Goal: Information Seeking & Learning: Learn about a topic

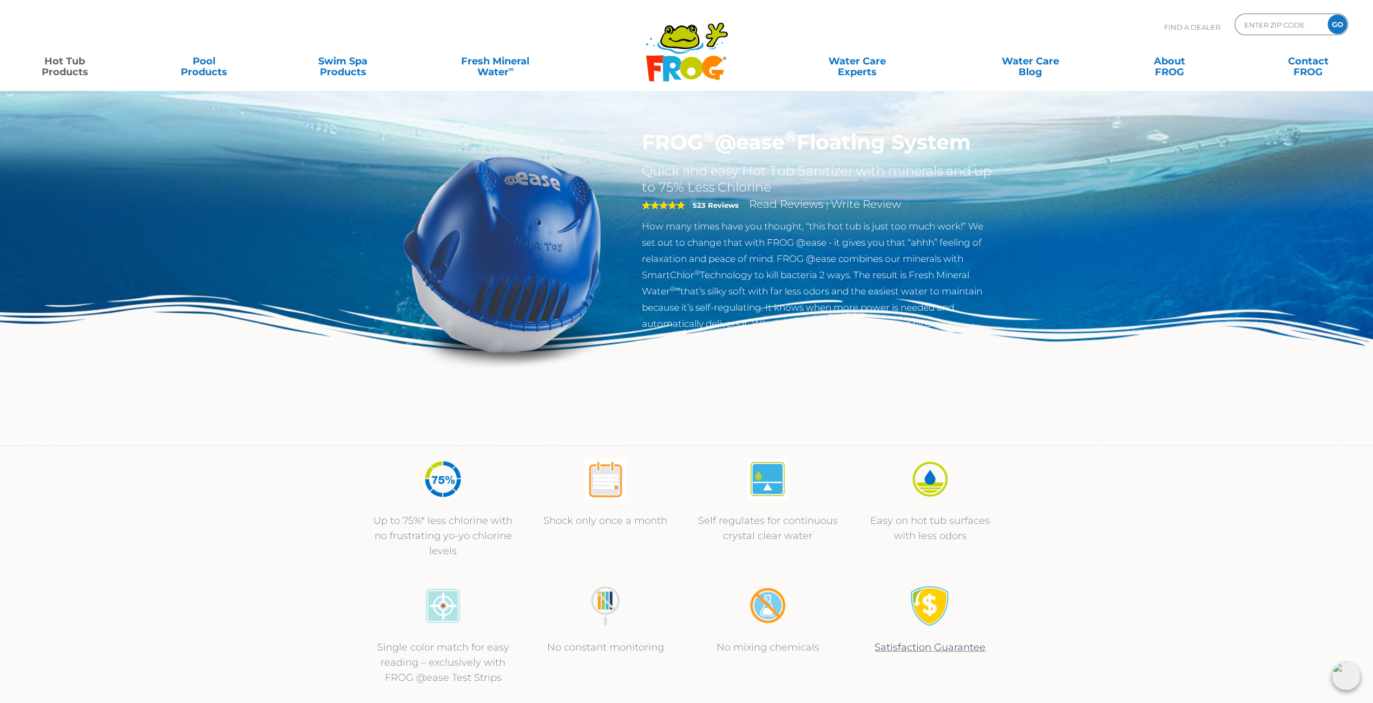
click at [70, 68] on link "Hot Tub Products" at bounding box center [65, 61] width 108 height 22
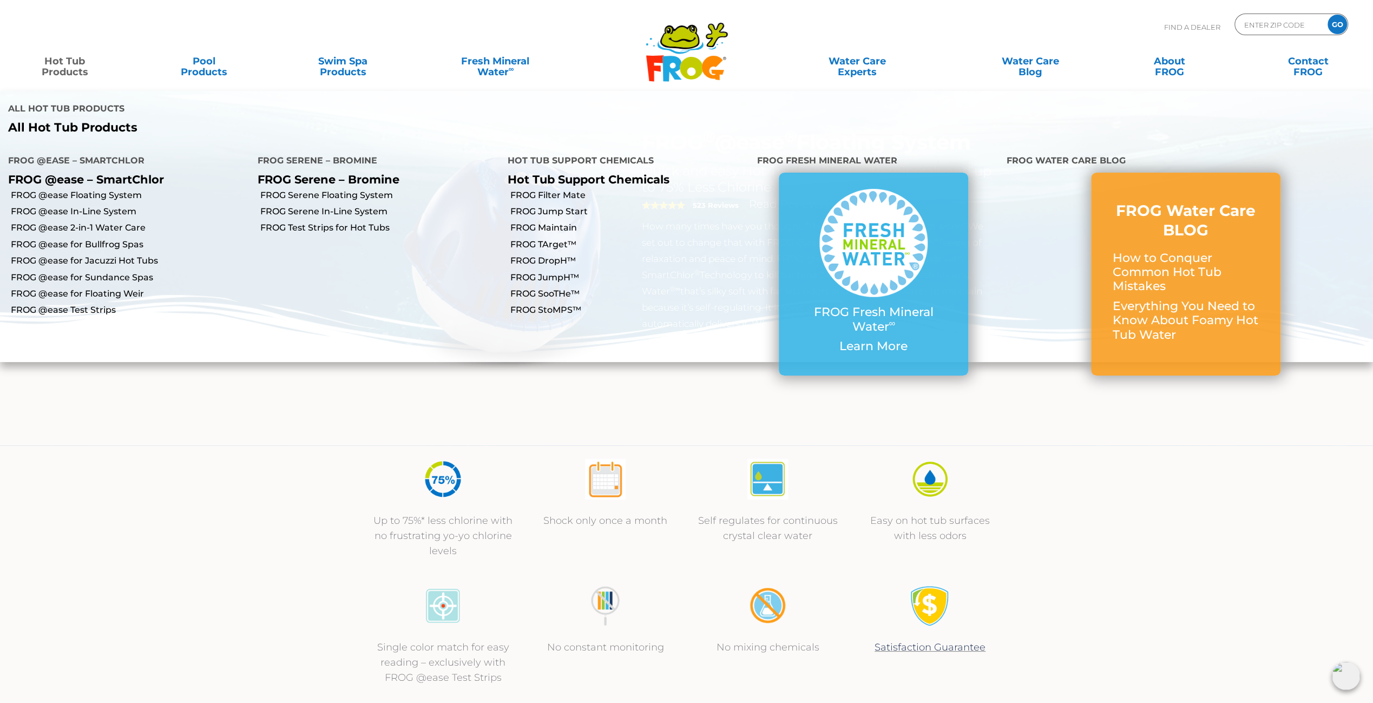
click at [84, 173] on p "FROG @ease – SmartChlor" at bounding box center [124, 180] width 233 height 14
click at [91, 206] on link "FROG @ease In-Line System" at bounding box center [130, 212] width 239 height 12
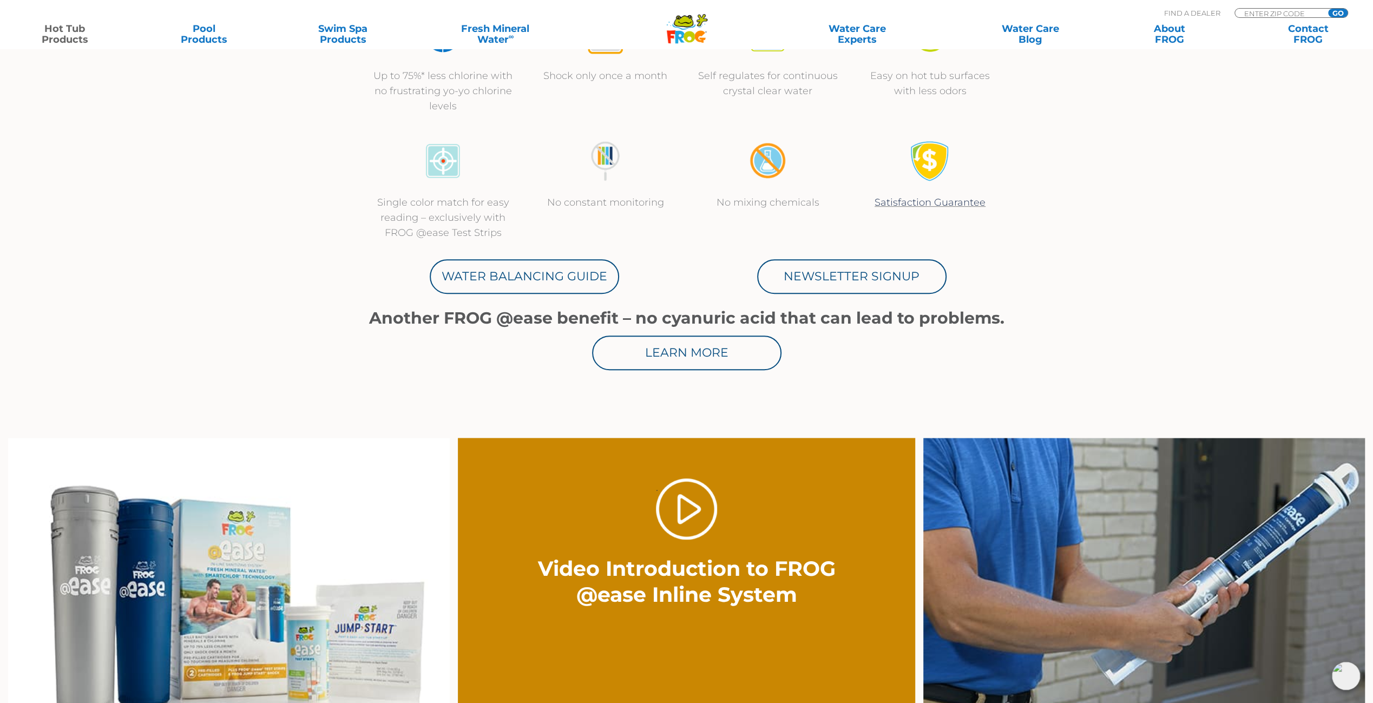
scroll to position [433, 0]
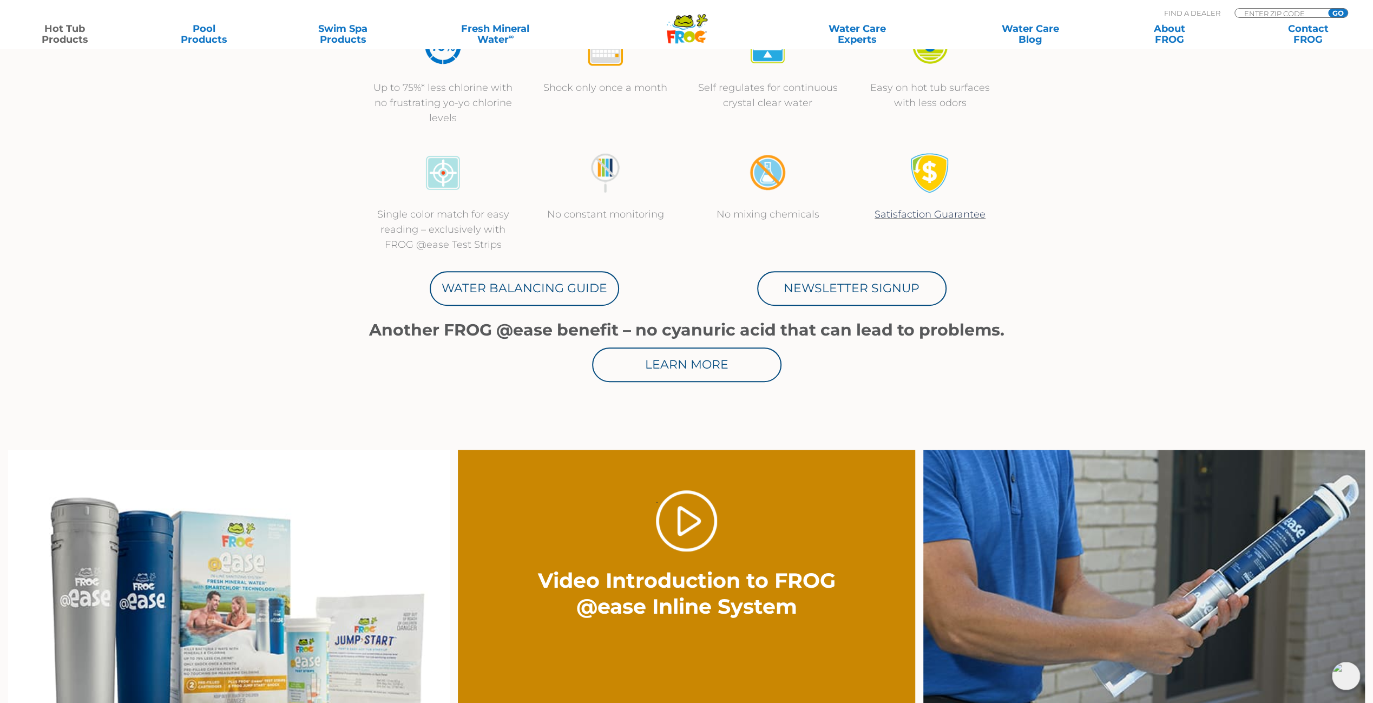
click at [64, 36] on link "Hot Tub Products" at bounding box center [65, 34] width 108 height 22
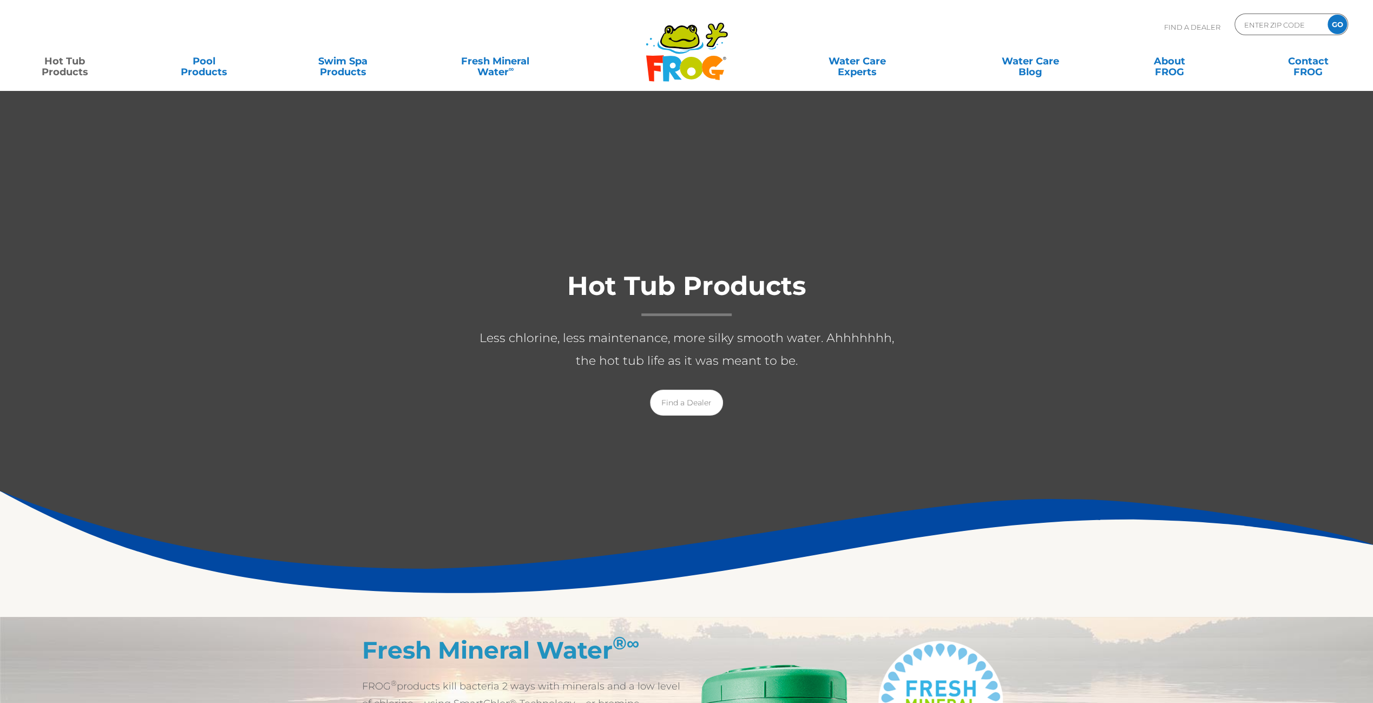
click at [66, 67] on link "Hot Tub Products" at bounding box center [65, 61] width 108 height 22
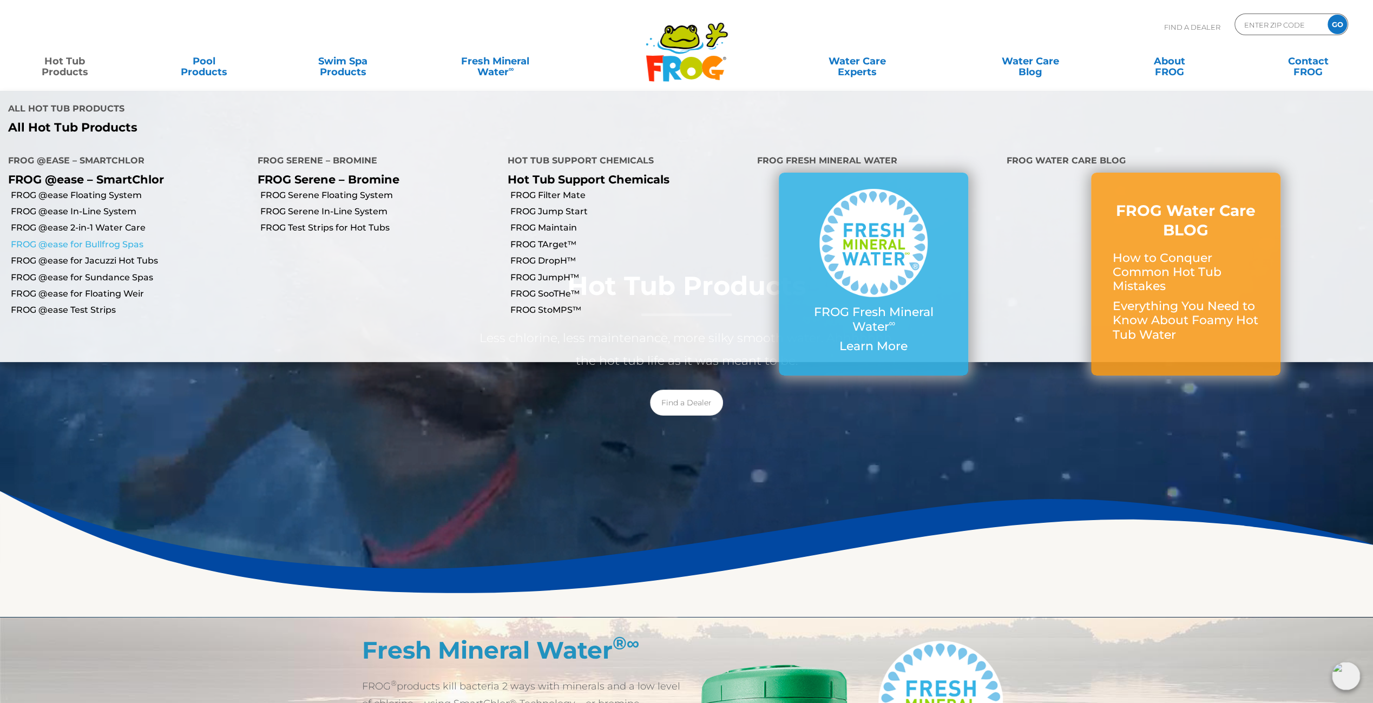
click at [108, 239] on link "FROG @ease for Bullfrog Spas" at bounding box center [130, 245] width 239 height 12
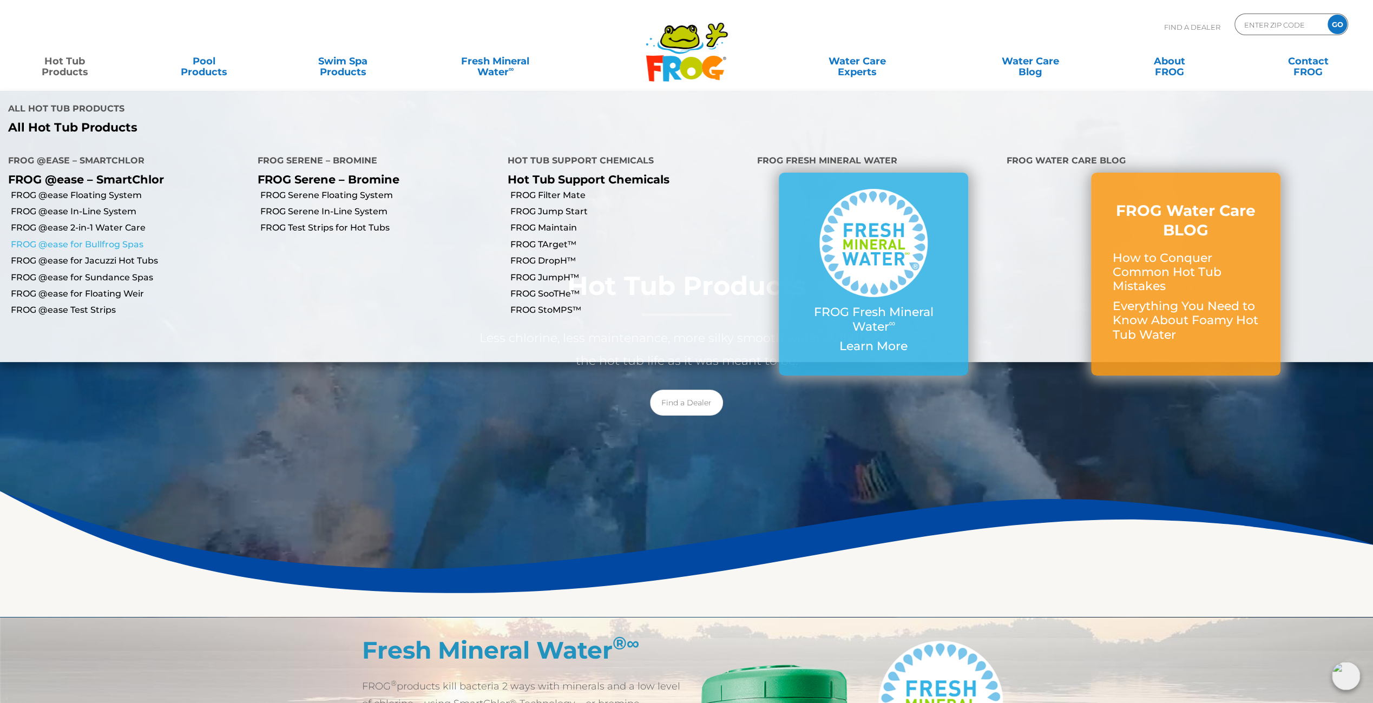
click at [108, 239] on link "FROG @ease for Bullfrog Spas" at bounding box center [130, 245] width 239 height 12
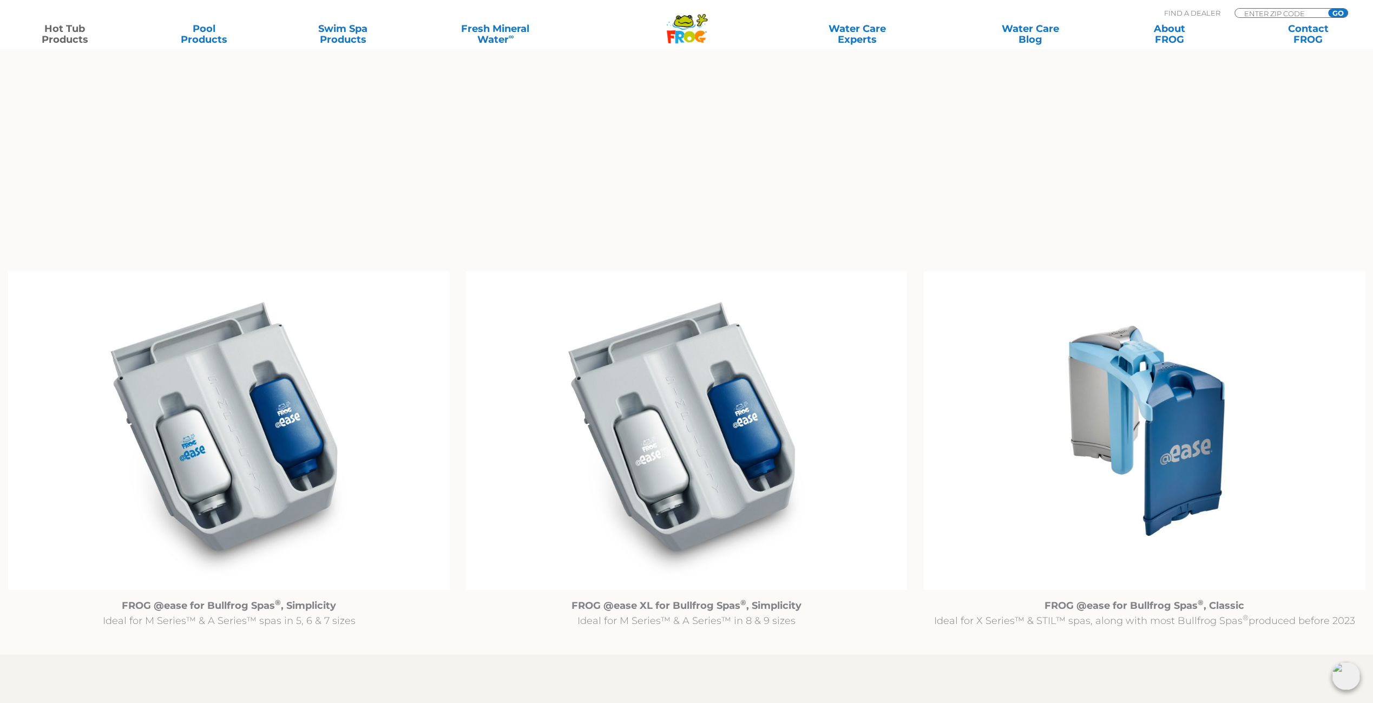
scroll to position [1028, 0]
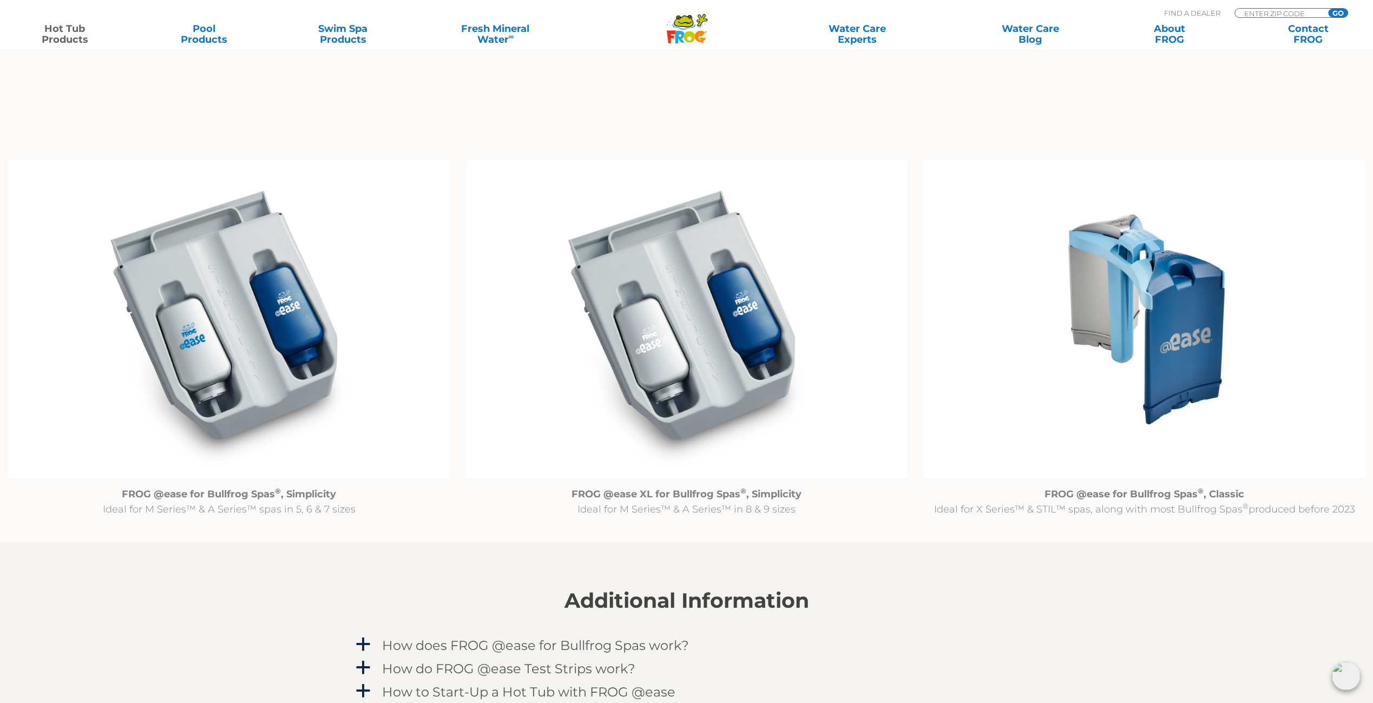
click at [205, 323] on img at bounding box center [229, 319] width 442 height 319
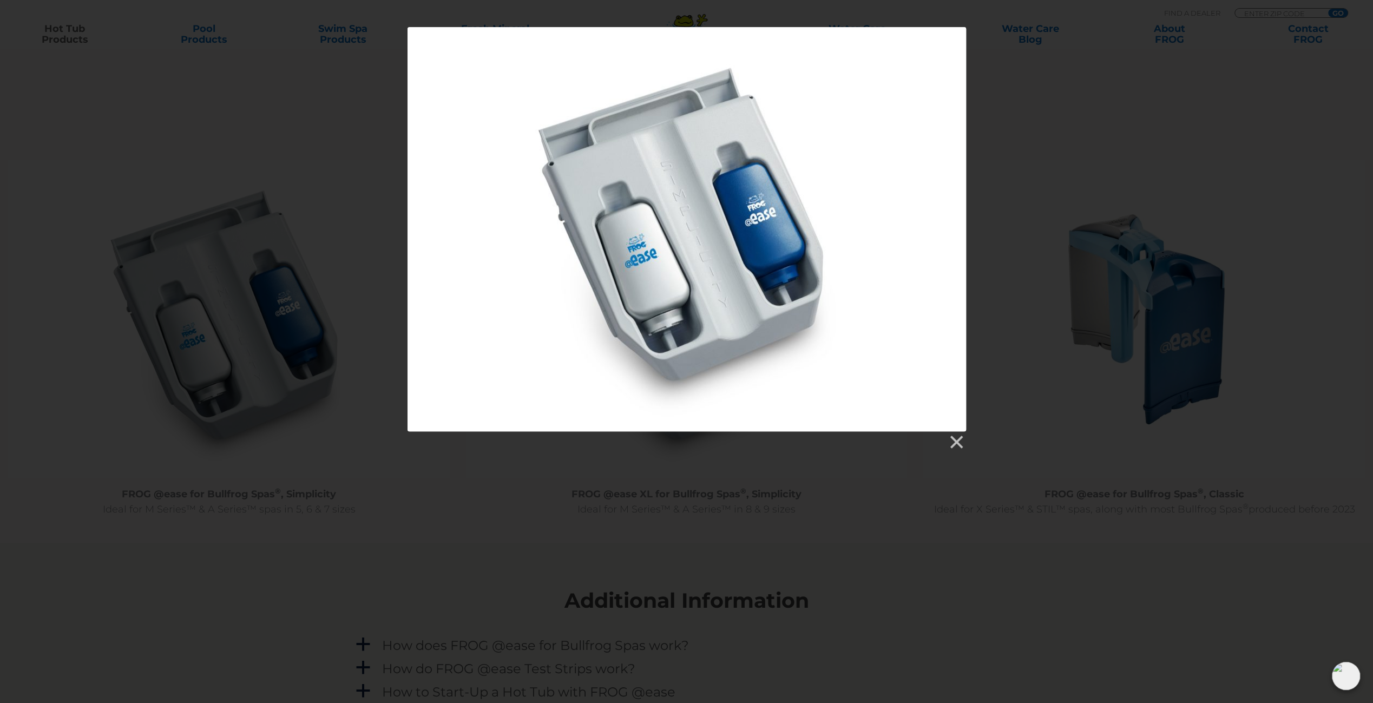
click at [723, 232] on div at bounding box center [687, 229] width 559 height 404
click at [957, 443] on link at bounding box center [956, 442] width 16 height 16
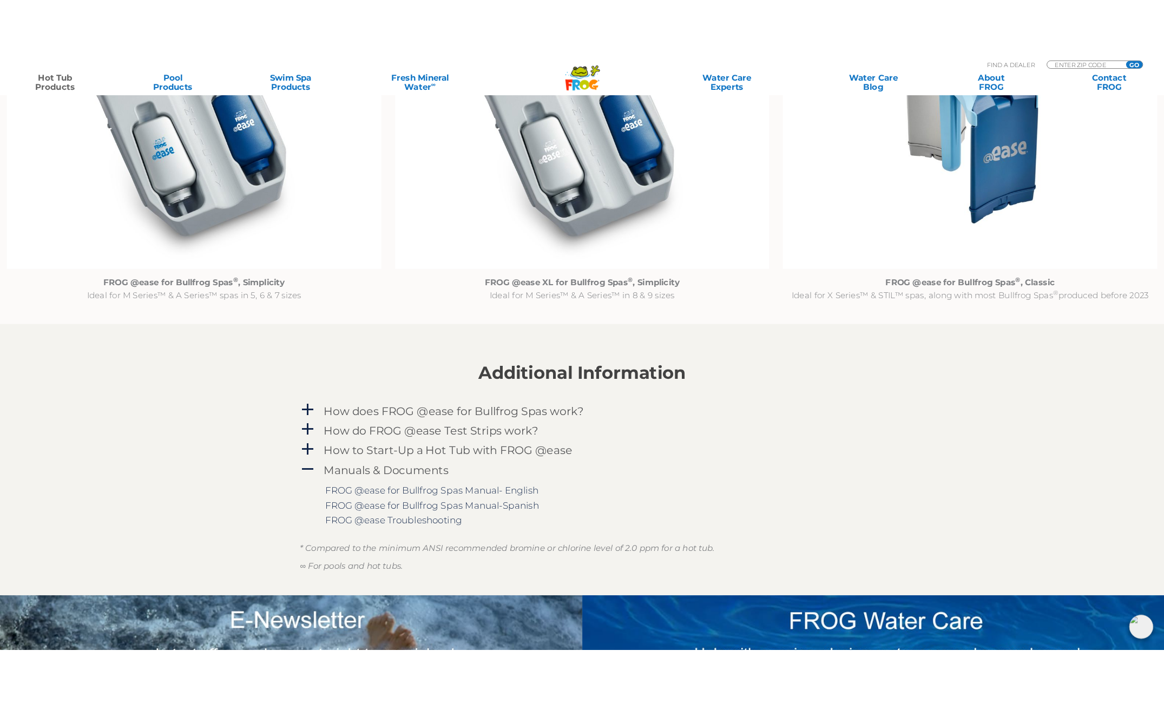
scroll to position [1137, 0]
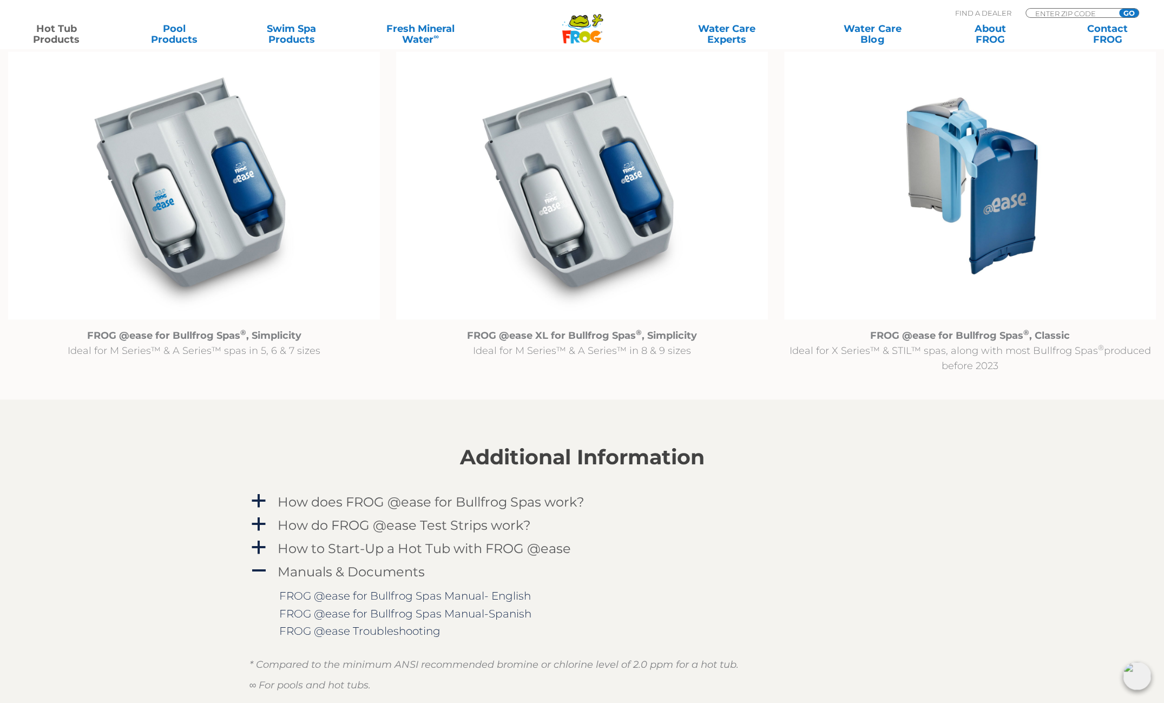
click at [196, 334] on strong "FROG @ease for Bullfrog Spas ® , Simplicity" at bounding box center [194, 336] width 214 height 12
click at [235, 152] on img at bounding box center [194, 185] width 372 height 268
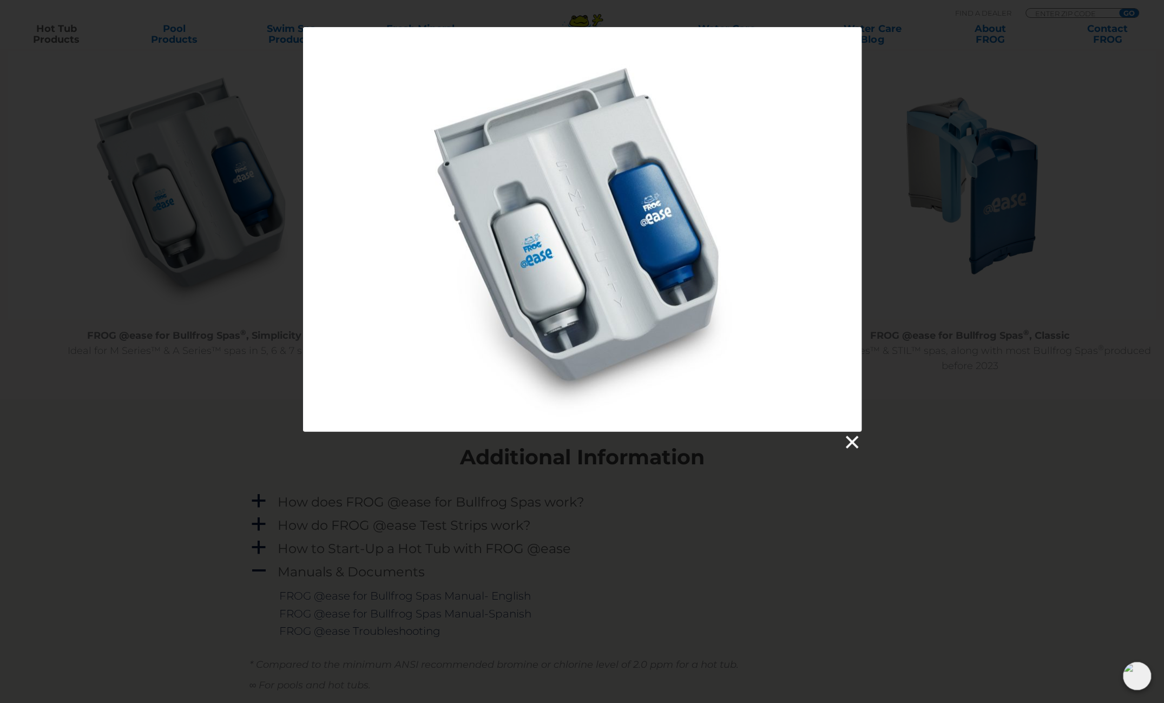
click at [856, 442] on link at bounding box center [851, 442] width 16 height 16
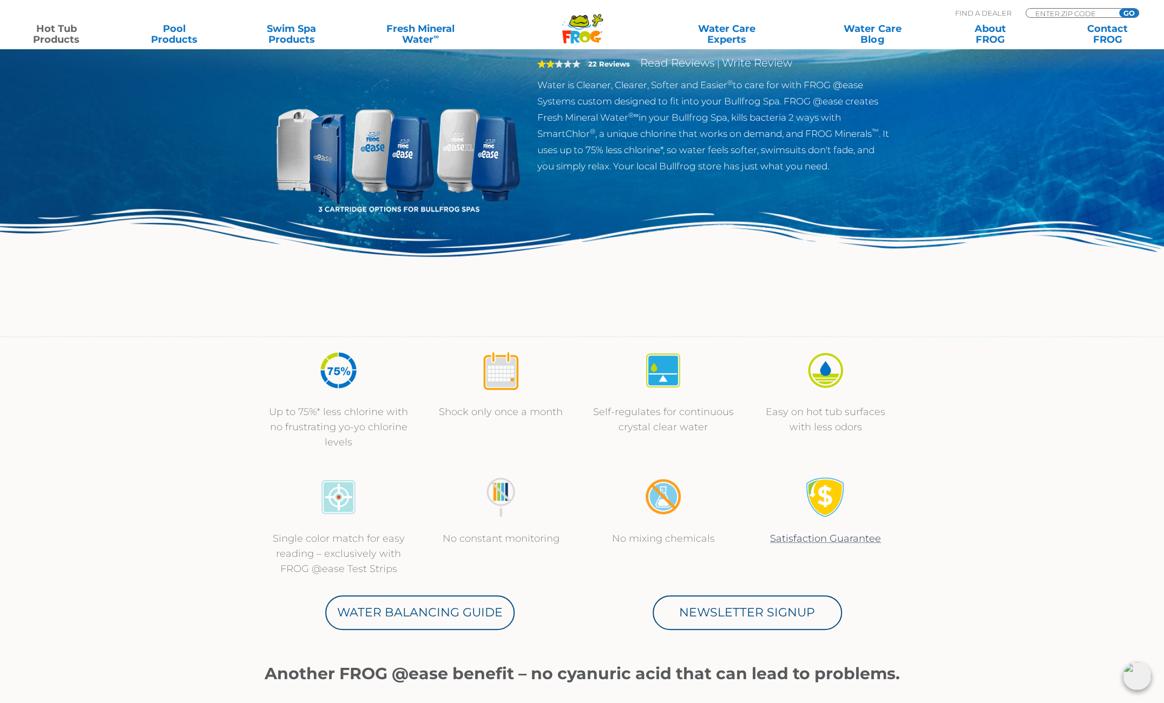
scroll to position [0, 0]
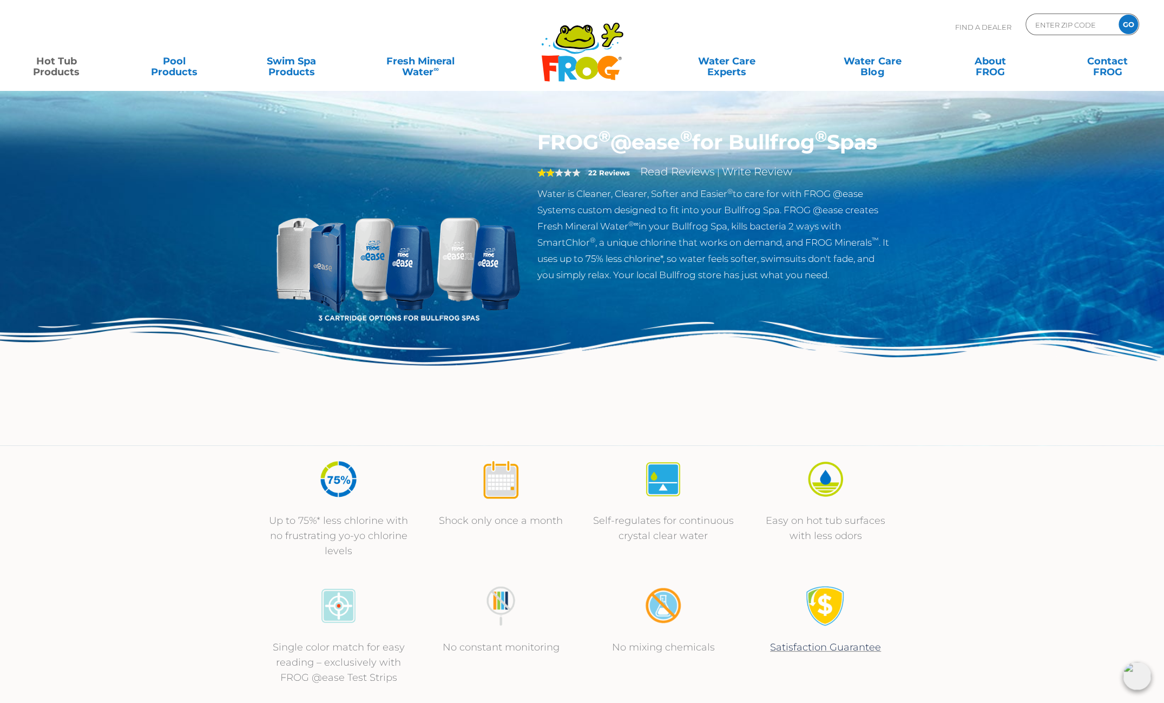
drag, startPoint x: 620, startPoint y: 30, endPoint x: 602, endPoint y: 39, distance: 20.3
click at [620, 30] on icon ".st130{clip-path:url(#SVGID_2_);fill-rule:evenodd;clip-rule:evenodd;fill:#C3CC0…" at bounding box center [582, 52] width 83 height 61
click at [586, 37] on icon at bounding box center [575, 37] width 36 height 22
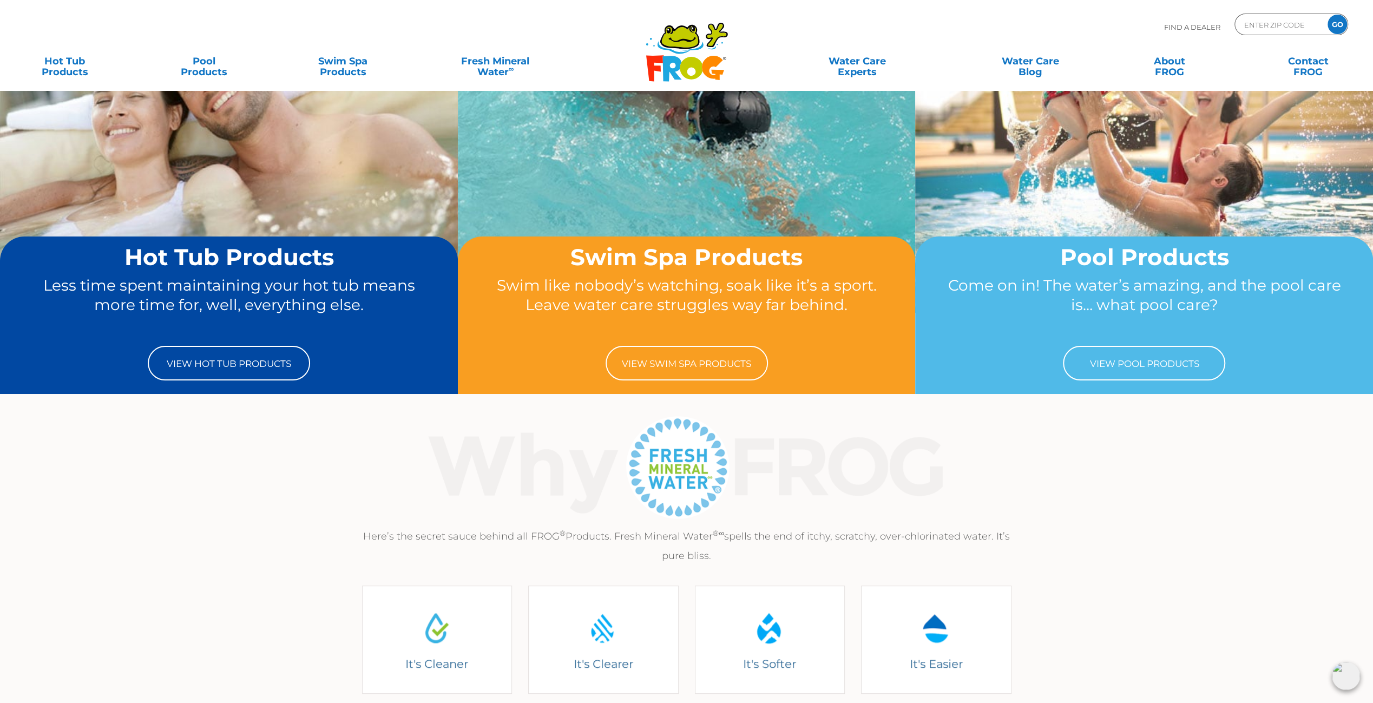
scroll to position [15, 0]
